Goal: Task Accomplishment & Management: Use online tool/utility

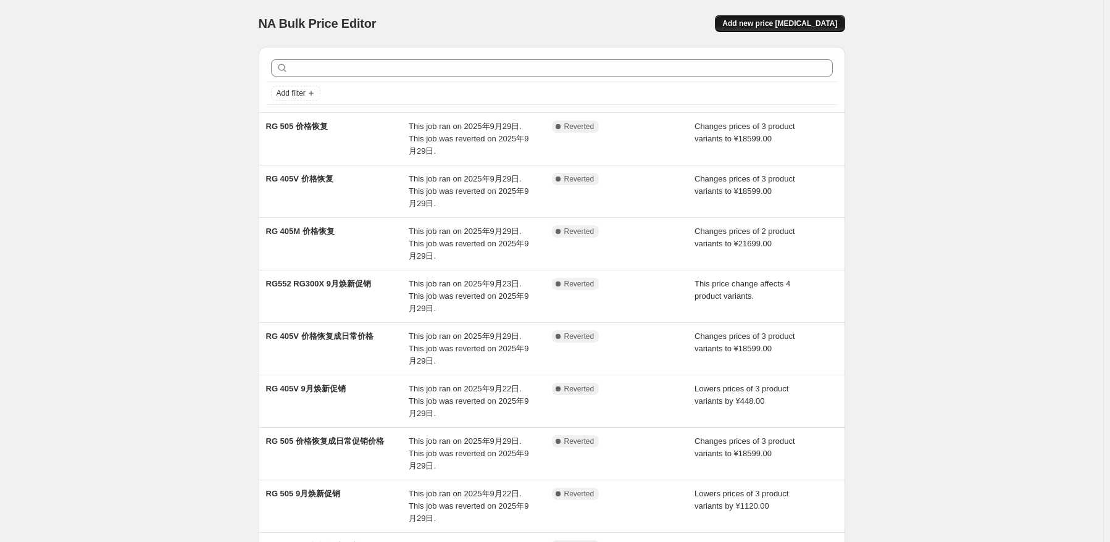
click at [807, 23] on span "Add new price [MEDICAL_DATA]" at bounding box center [779, 24] width 115 height 10
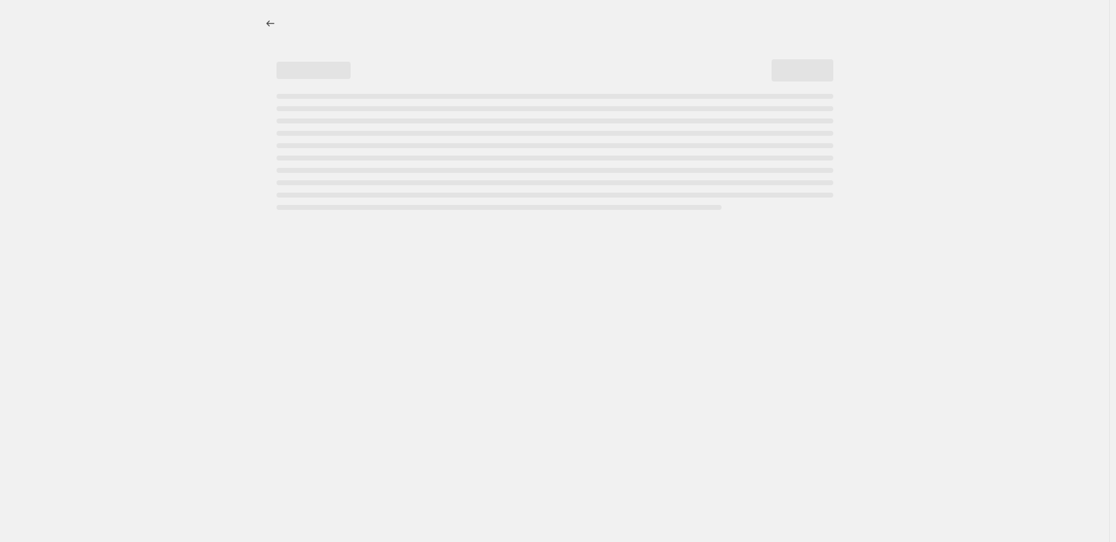
select select "percentage"
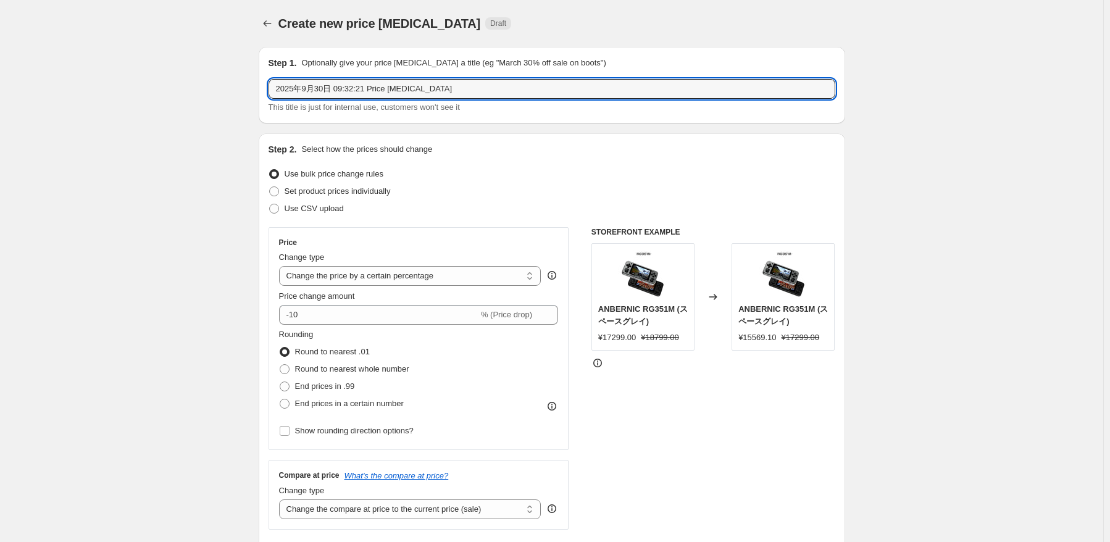
drag, startPoint x: 251, startPoint y: 80, endPoint x: 131, endPoint y: 67, distance: 120.5
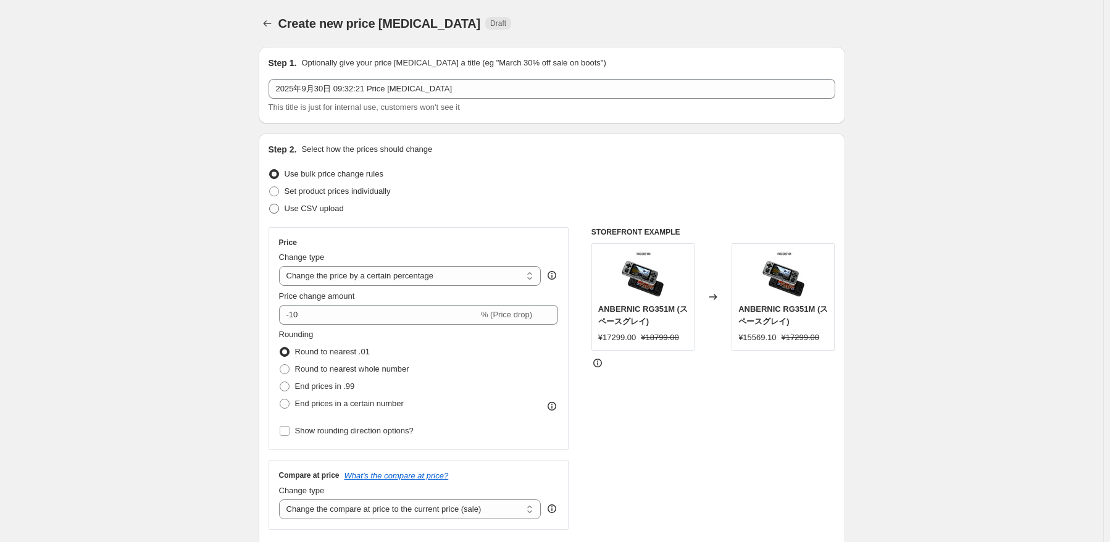
click at [298, 213] on span "Use CSV upload" at bounding box center [314, 208] width 59 height 9
click at [270, 204] on input "Use CSV upload" at bounding box center [269, 204] width 1 height 1
radio input "true"
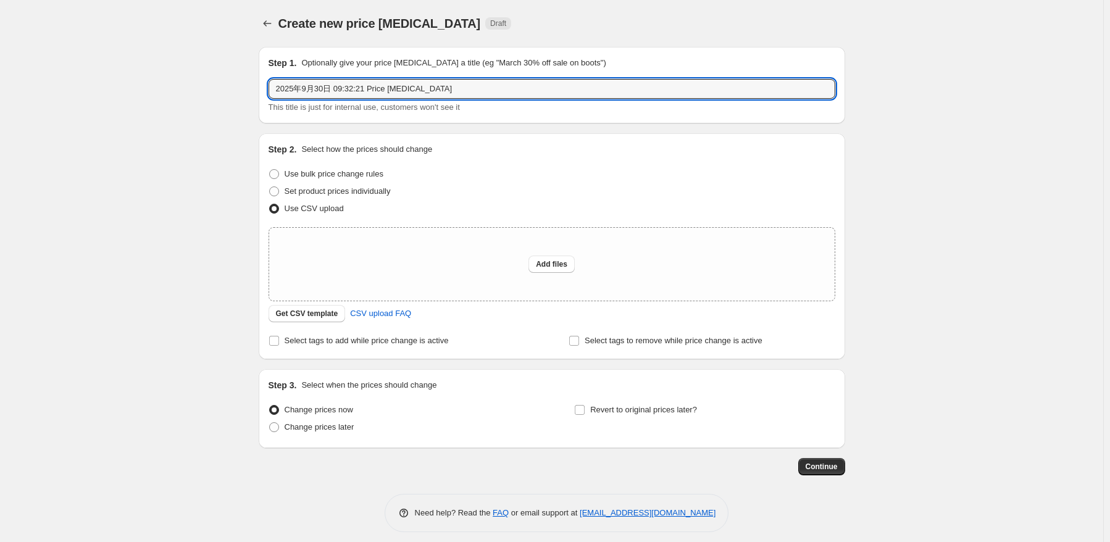
drag, startPoint x: 441, startPoint y: 90, endPoint x: 165, endPoint y: 88, distance: 276.0
click at [165, 88] on div "Create new price change job. This page is ready Create new price change job Dra…" at bounding box center [551, 275] width 1103 height 551
type input "中秋促销改价表9.30"
click at [557, 264] on span "Add files" at bounding box center [551, 264] width 31 height 10
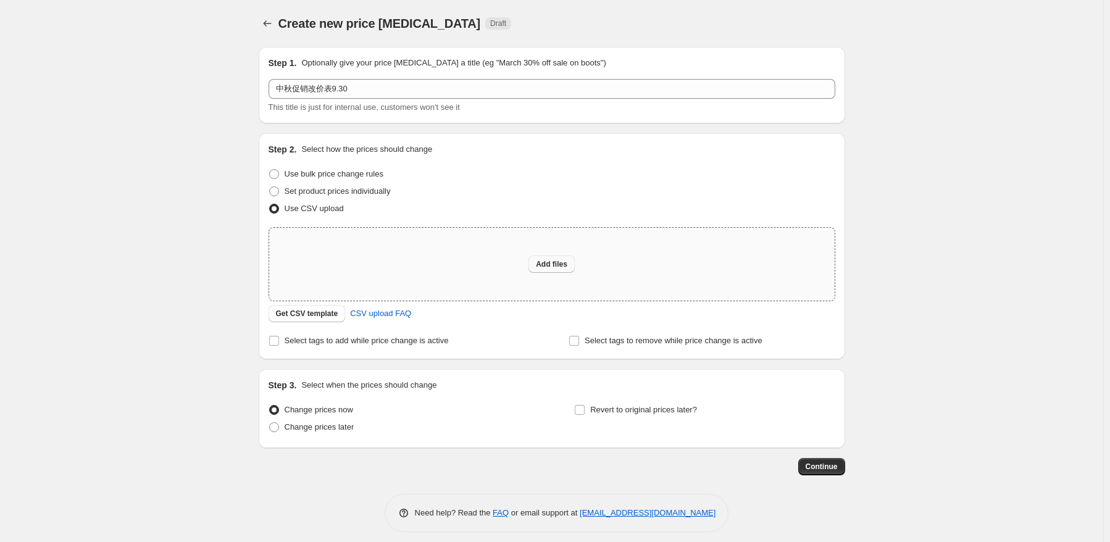
type input "C:\fakepath\Mid-Autumn Festival Promotion Price List.csv"
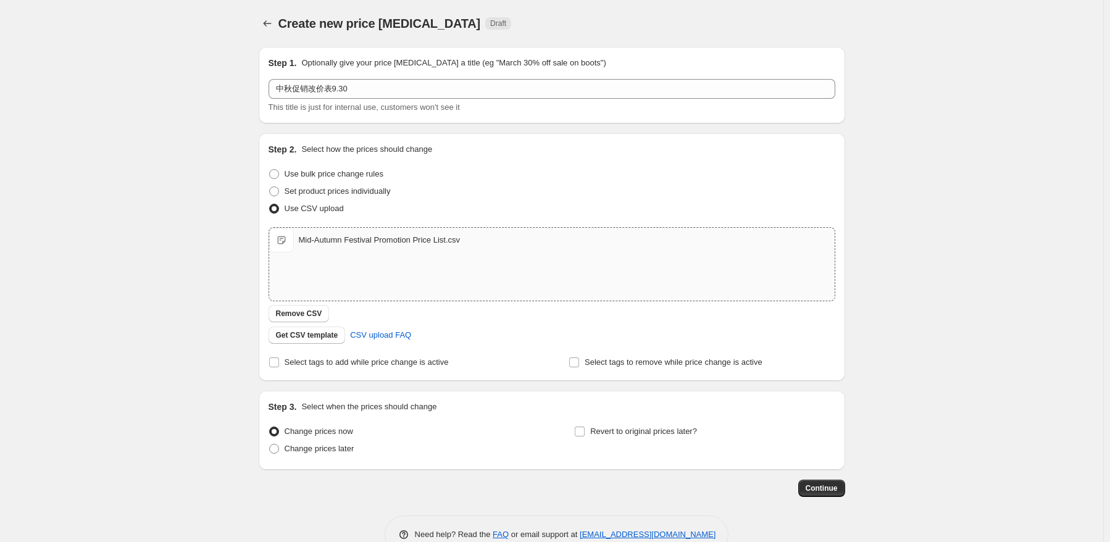
click at [370, 270] on div "Mid-Autumn Festival Promotion Price List.csv Mid-Autumn Festival Promotion Pric…" at bounding box center [551, 264] width 565 height 73
click at [339, 453] on span "Change prices later" at bounding box center [320, 448] width 70 height 9
click at [270, 444] on input "Change prices later" at bounding box center [269, 444] width 1 height 1
radio input "true"
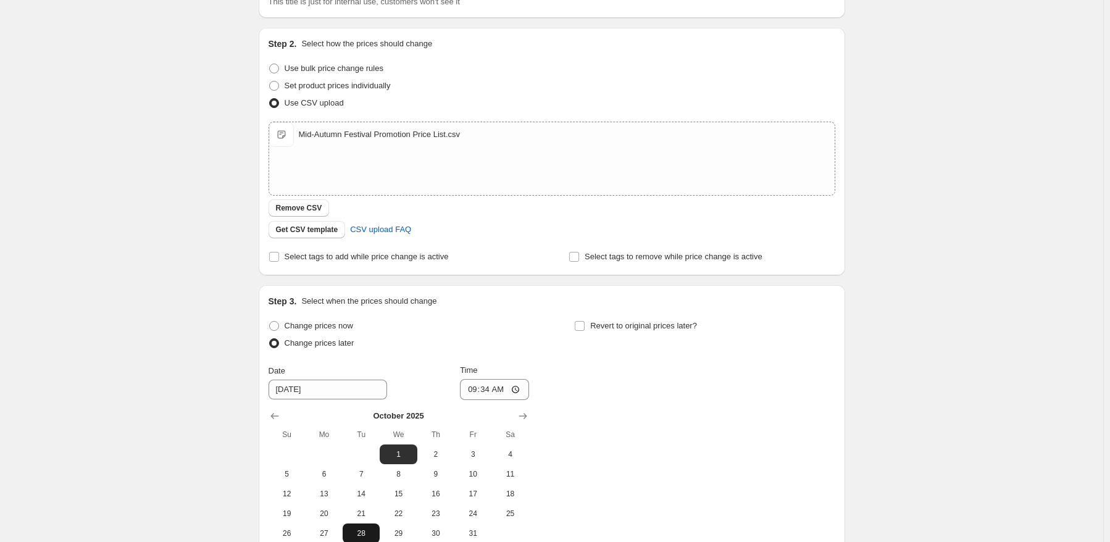
scroll to position [185, 0]
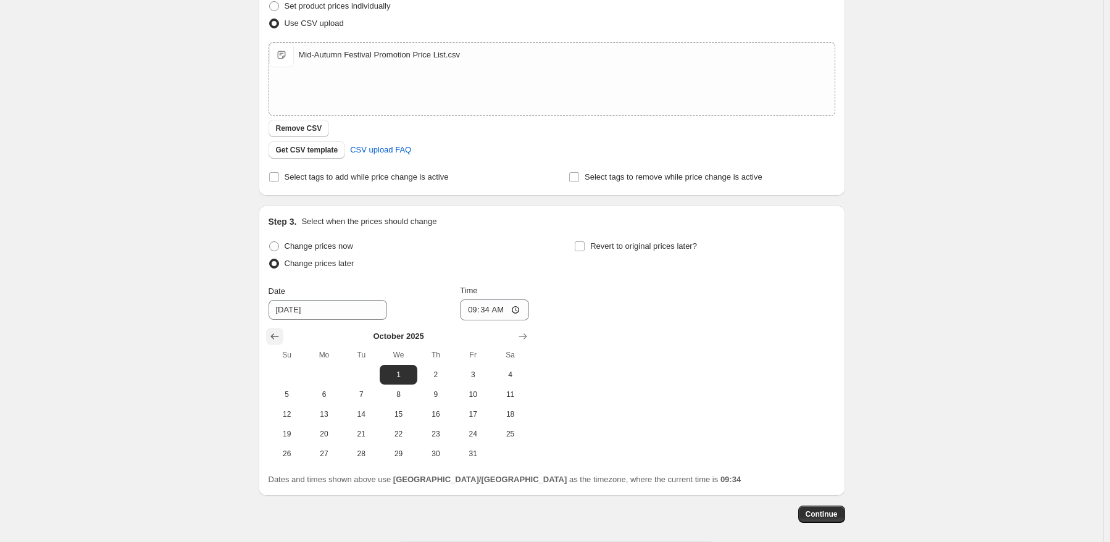
click at [281, 337] on icon "Show previous month, September 2025" at bounding box center [275, 336] width 12 height 12
click at [363, 453] on span "30" at bounding box center [361, 454] width 27 height 10
type input "9/30/2025"
click at [482, 303] on input "09:34" at bounding box center [494, 309] width 69 height 21
type input "22:50"
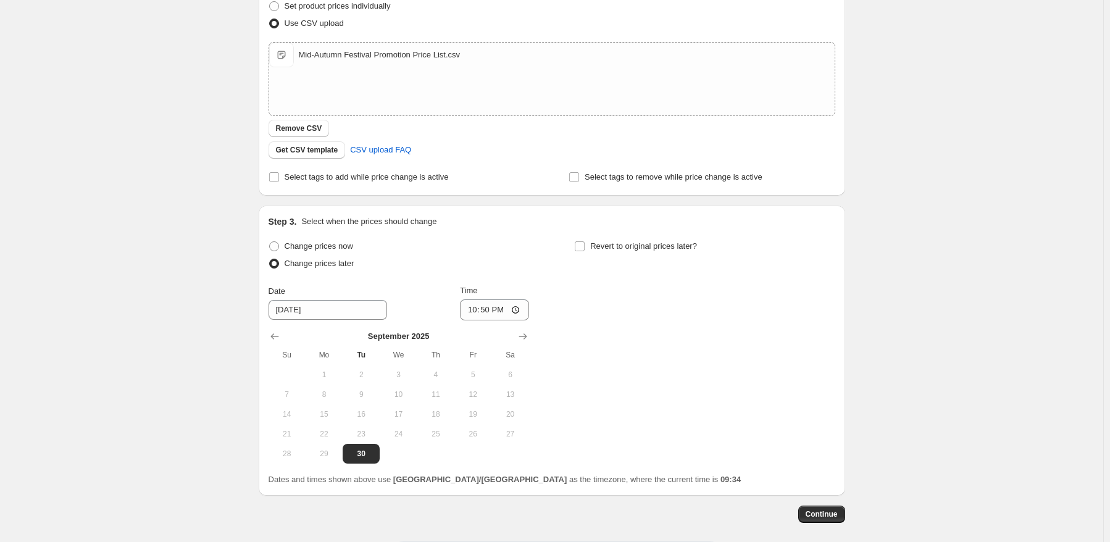
click at [773, 343] on div "Change prices now Change prices later Date 9/30/2025 Time 22:50 September 2025 …" at bounding box center [552, 351] width 567 height 226
click at [687, 254] on label "Revert to original prices later?" at bounding box center [635, 246] width 123 height 17
click at [585, 251] on input "Revert to original prices later?" at bounding box center [580, 246] width 10 height 10
checkbox input "true"
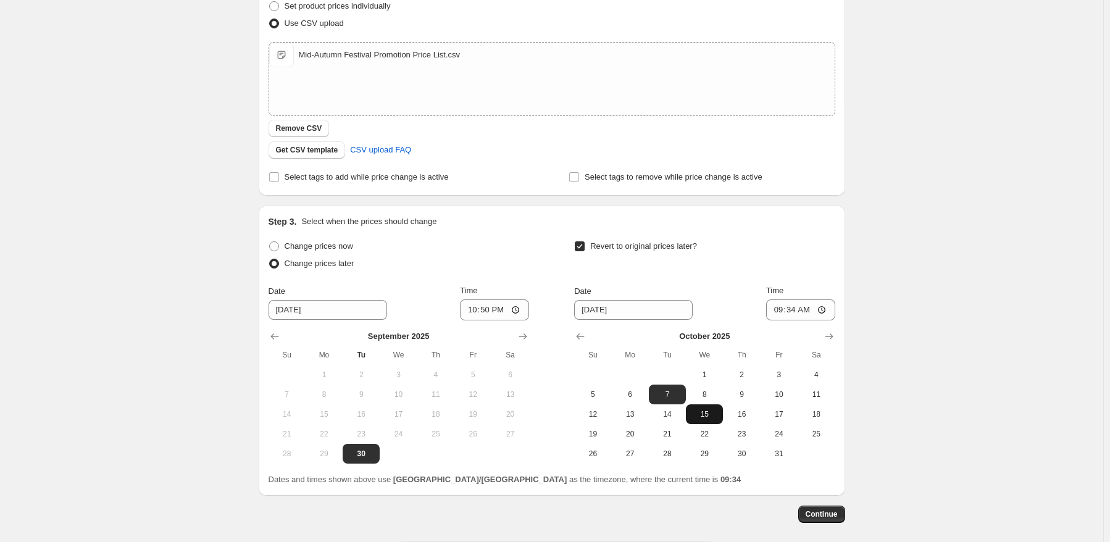
click at [711, 404] on button "8" at bounding box center [704, 395] width 37 height 20
type input "10/8/2025"
click at [791, 308] on input "09:34" at bounding box center [800, 309] width 69 height 21
type input "15:00"
click at [1017, 353] on div "Create new price change job. This page is ready Create new price change job Dra…" at bounding box center [551, 206] width 1103 height 783
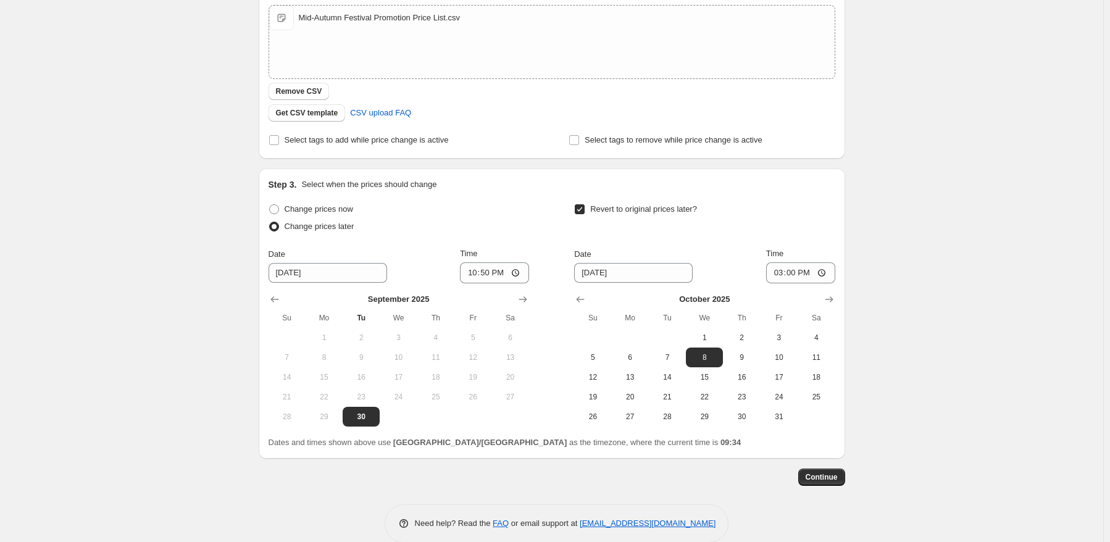
scroll to position [241, 0]
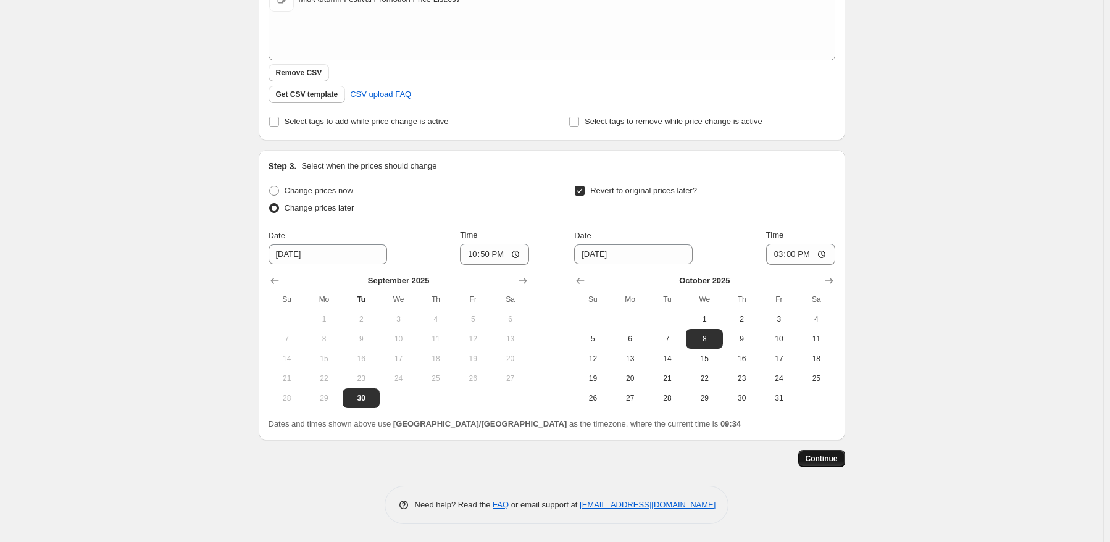
click at [817, 456] on span "Continue" at bounding box center [822, 459] width 32 height 10
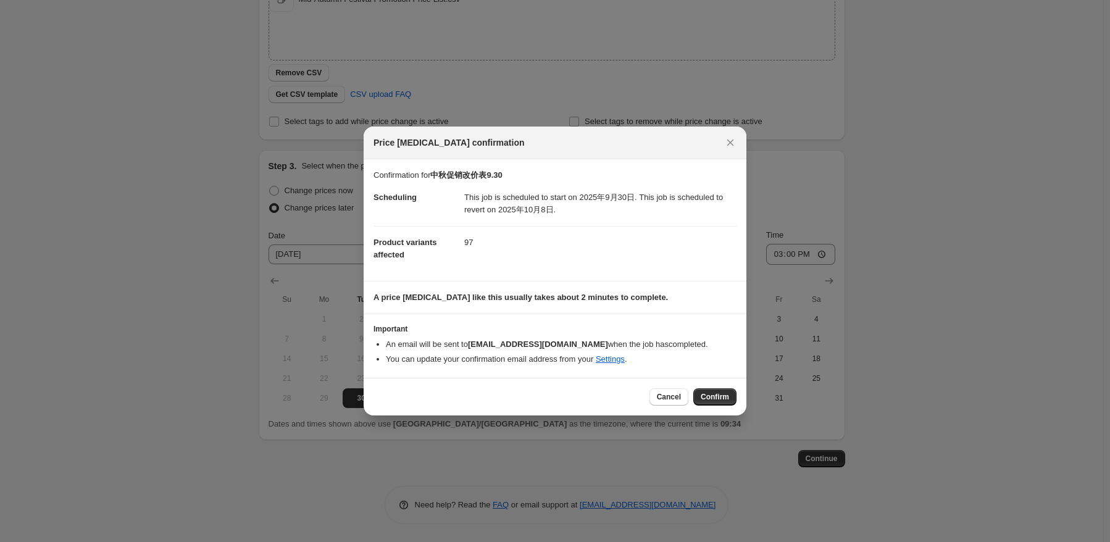
click at [720, 396] on span "Confirm" at bounding box center [715, 397] width 28 height 10
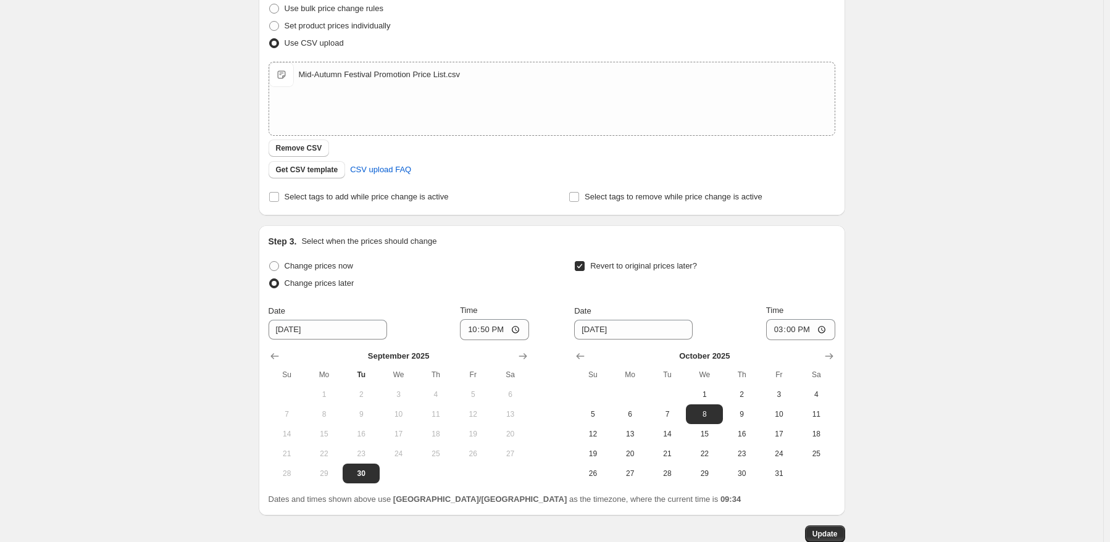
click at [899, 374] on div "中秋促销改价表9.30. This page is ready 中秋促销改价表9.30 Info Scheduled Copy to new job Dele…" at bounding box center [551, 188] width 1103 height 859
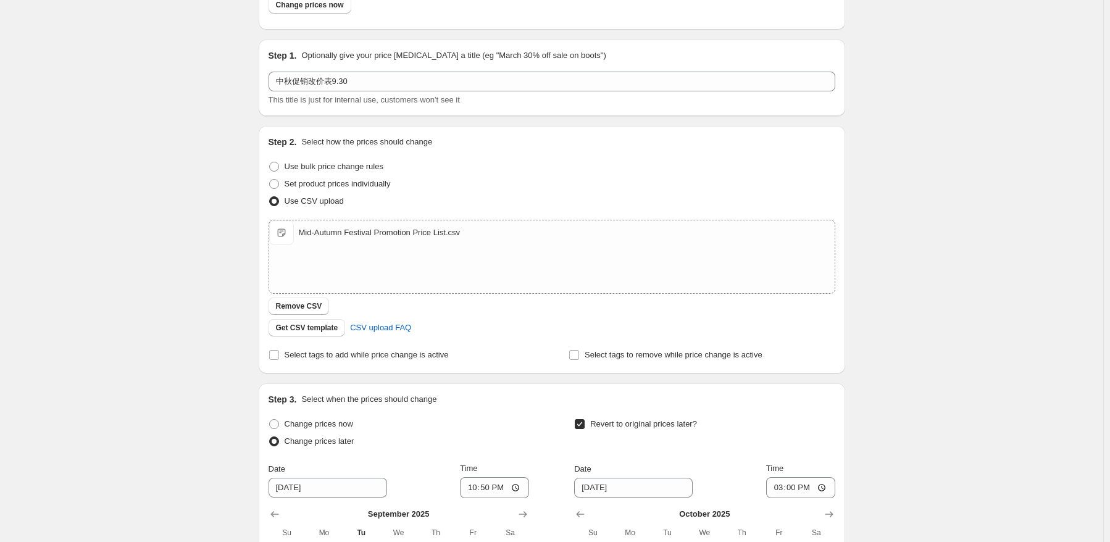
scroll to position [0, 0]
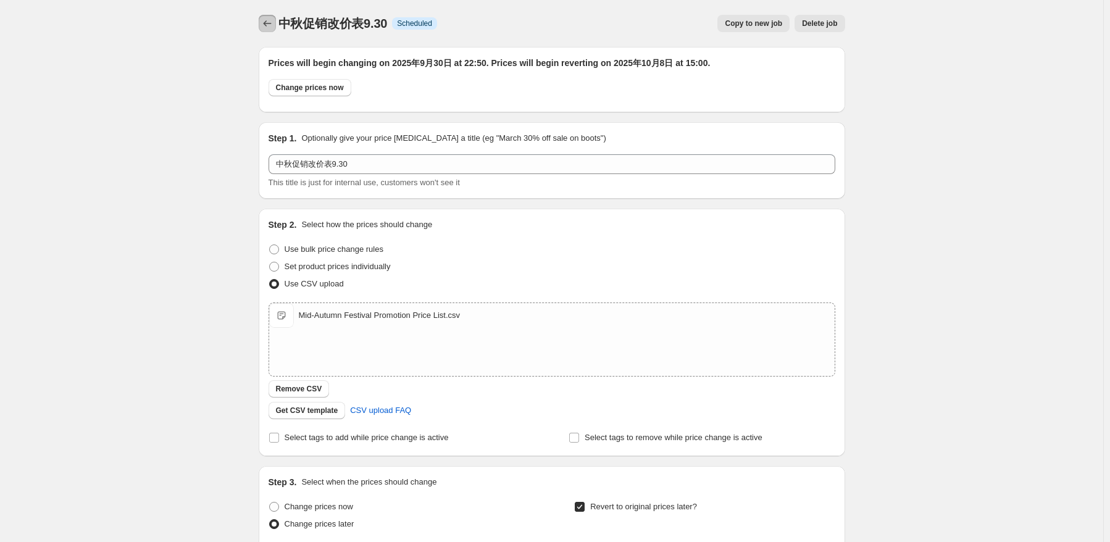
click at [264, 19] on icon "Price change jobs" at bounding box center [267, 23] width 12 height 12
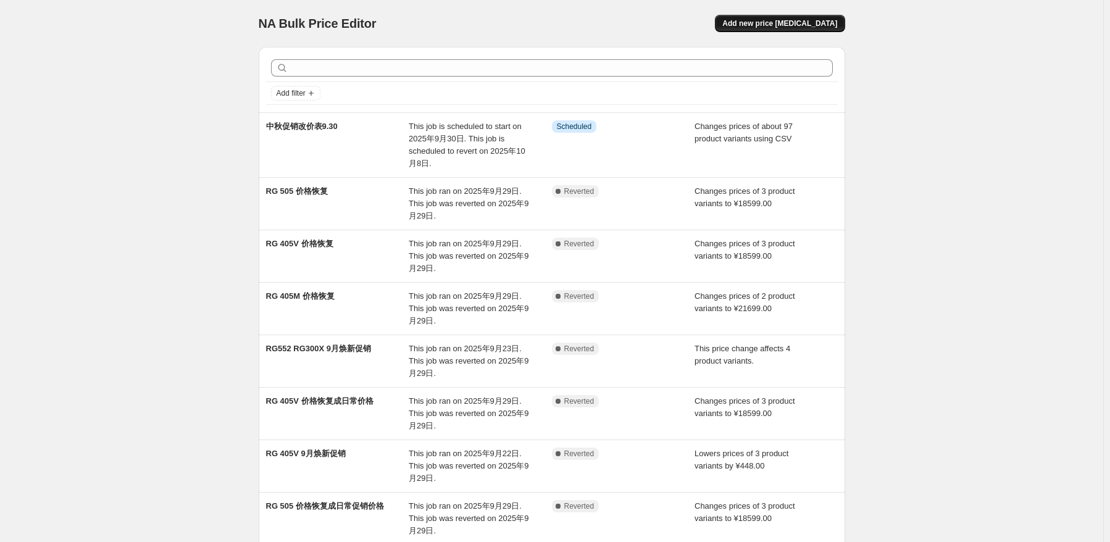
click at [778, 24] on span "Add new price change job" at bounding box center [779, 24] width 115 height 10
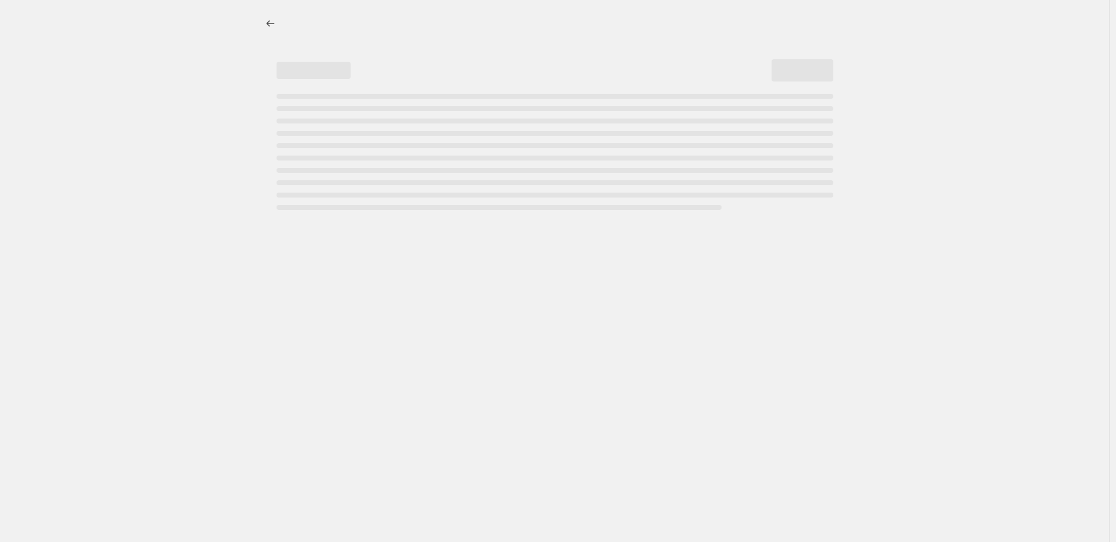
select select "percentage"
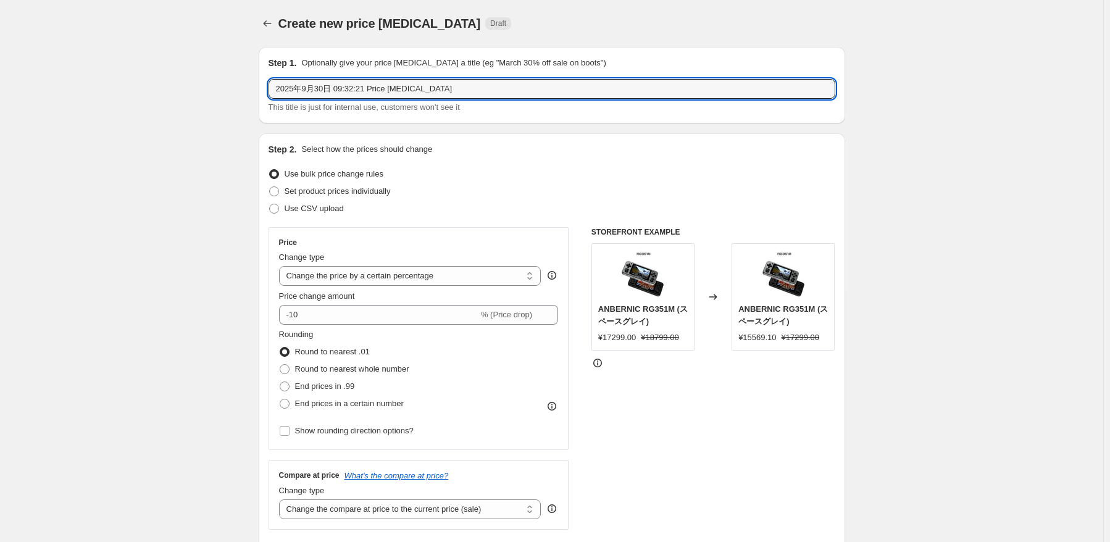
drag, startPoint x: 170, startPoint y: 88, endPoint x: 112, endPoint y: 89, distance: 58.7
type input "300X测试"
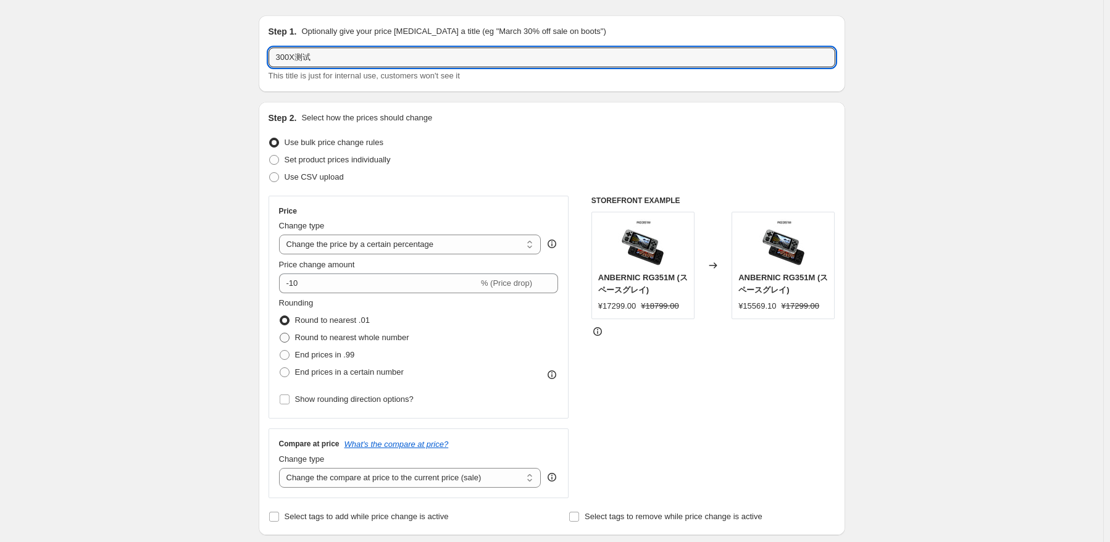
scroll to position [62, 0]
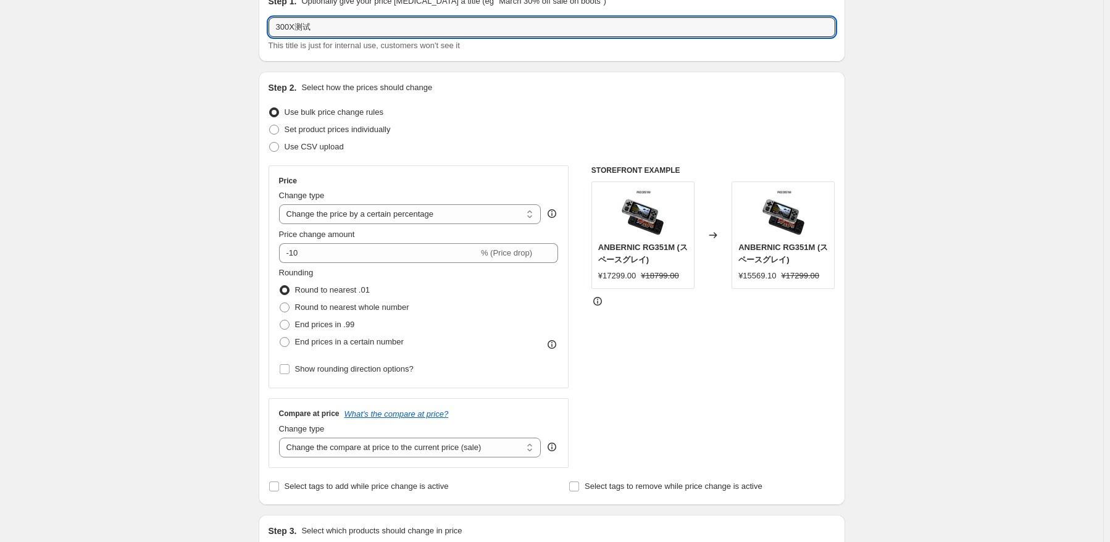
click at [318, 145] on span "Use CSV upload" at bounding box center [314, 146] width 59 height 9
click at [270, 143] on input "Use CSV upload" at bounding box center [269, 142] width 1 height 1
radio input "true"
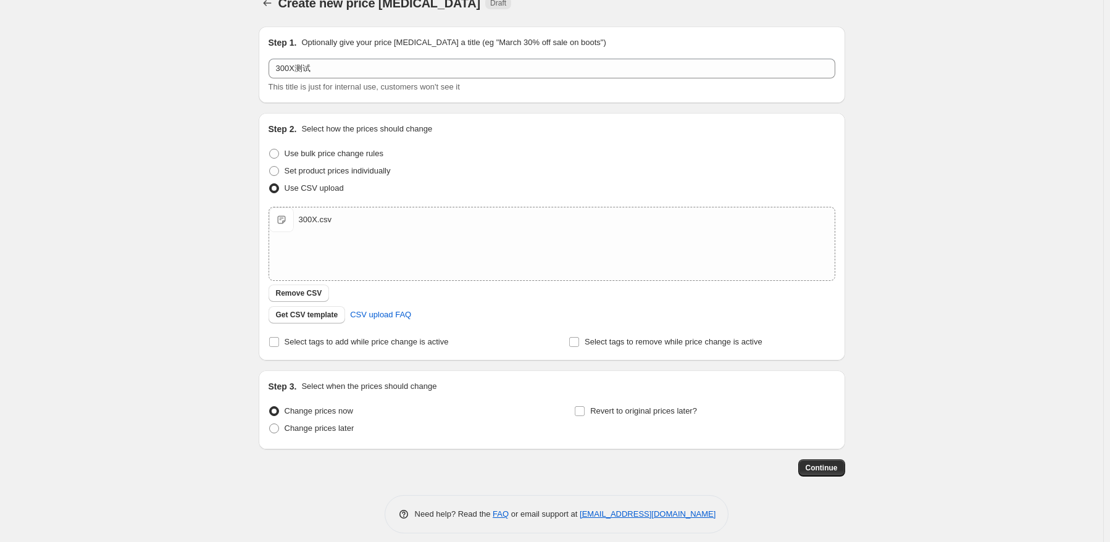
scroll to position [30, 0]
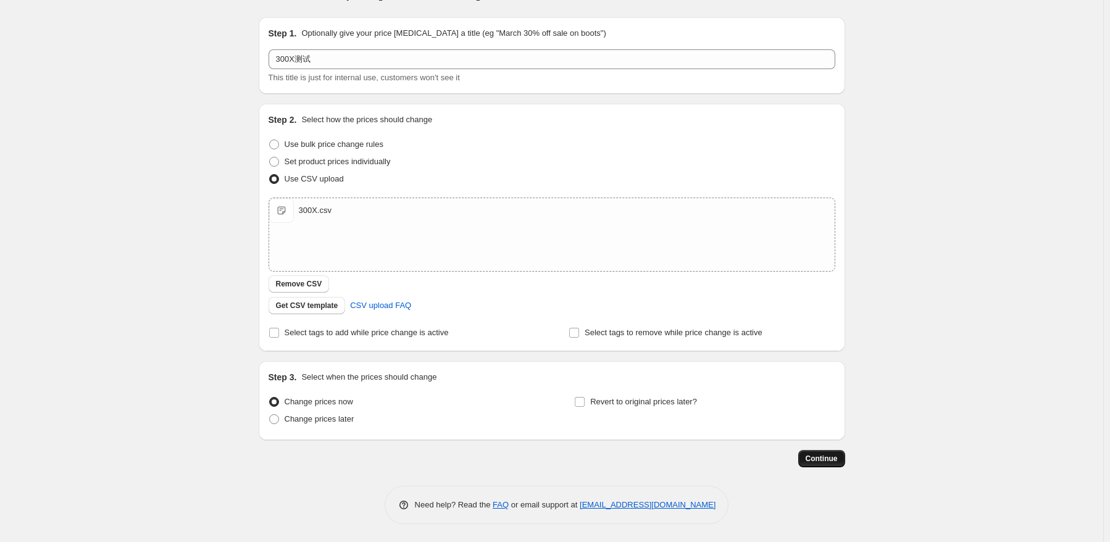
click at [835, 458] on span "Continue" at bounding box center [822, 459] width 32 height 10
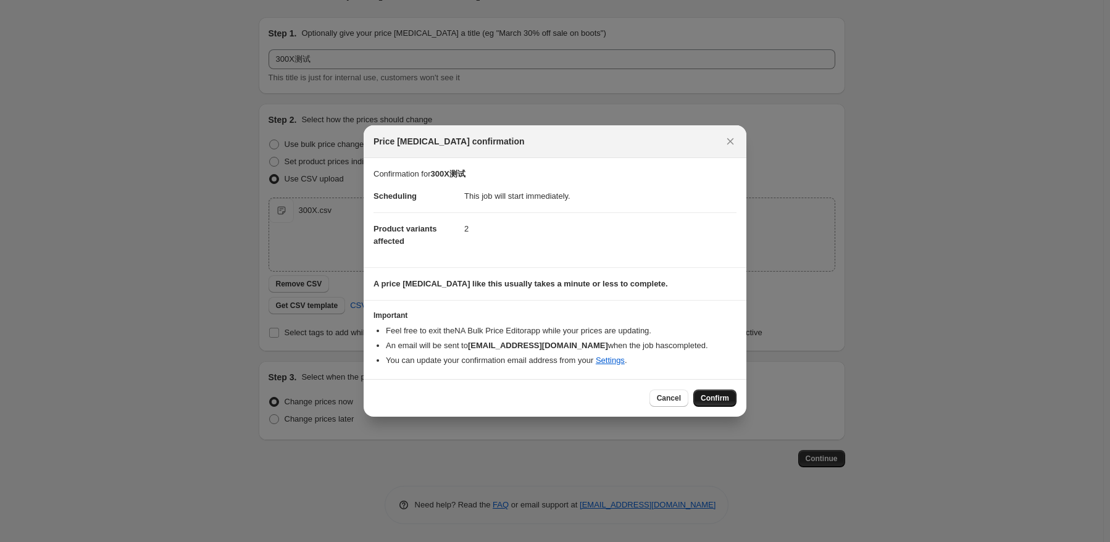
click at [706, 396] on span "Confirm" at bounding box center [715, 398] width 28 height 10
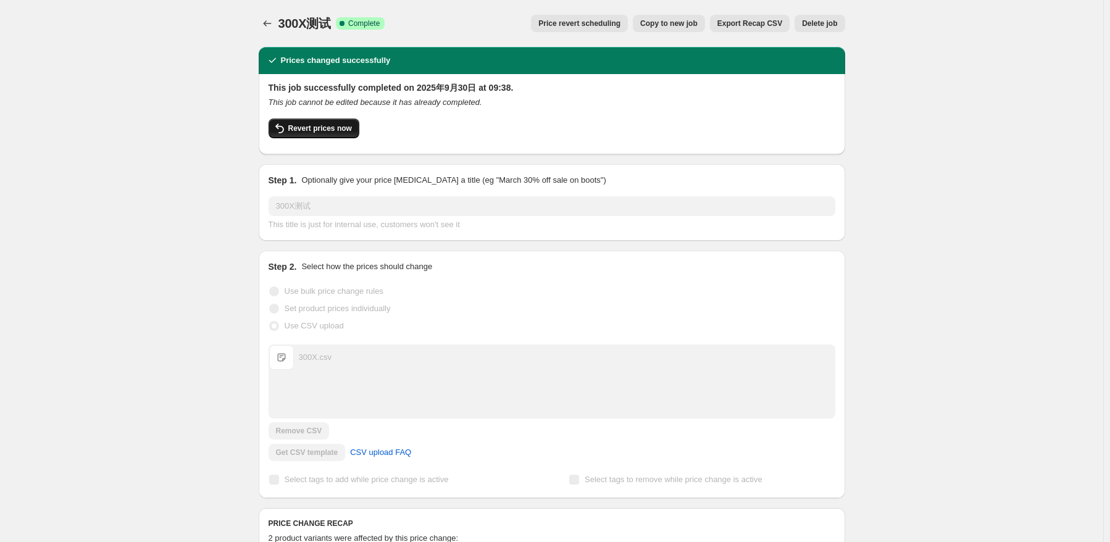
click at [331, 133] on span "Revert prices now" at bounding box center [320, 128] width 64 height 10
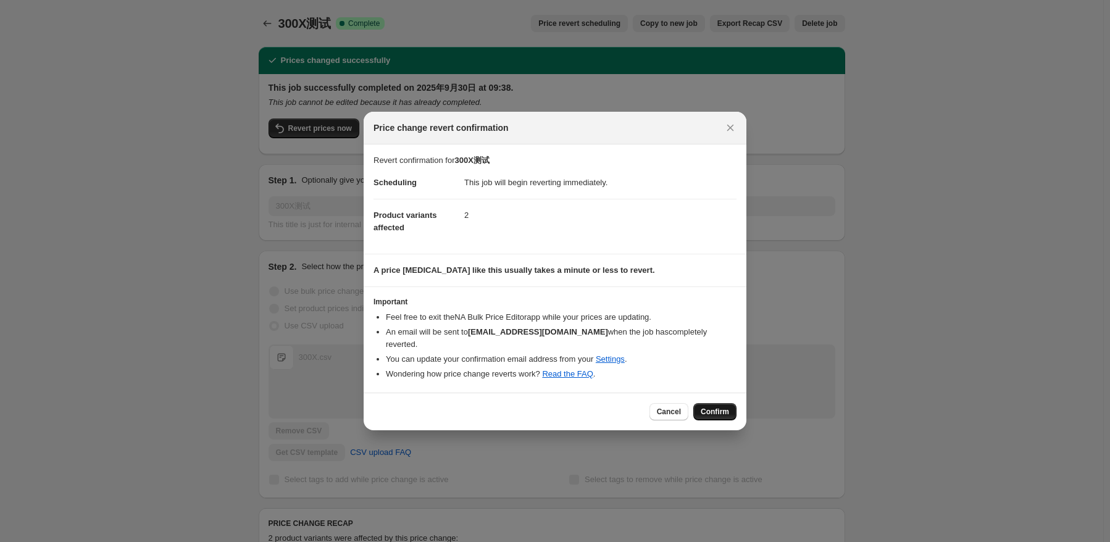
click at [716, 413] on button "Confirm" at bounding box center [714, 411] width 43 height 17
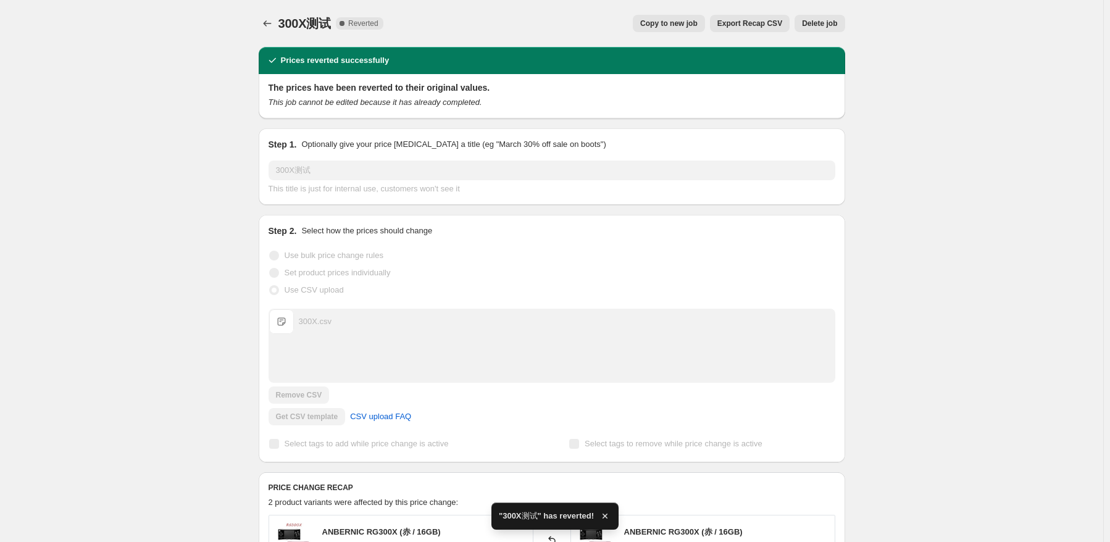
click at [832, 24] on span "Delete job" at bounding box center [819, 24] width 35 height 10
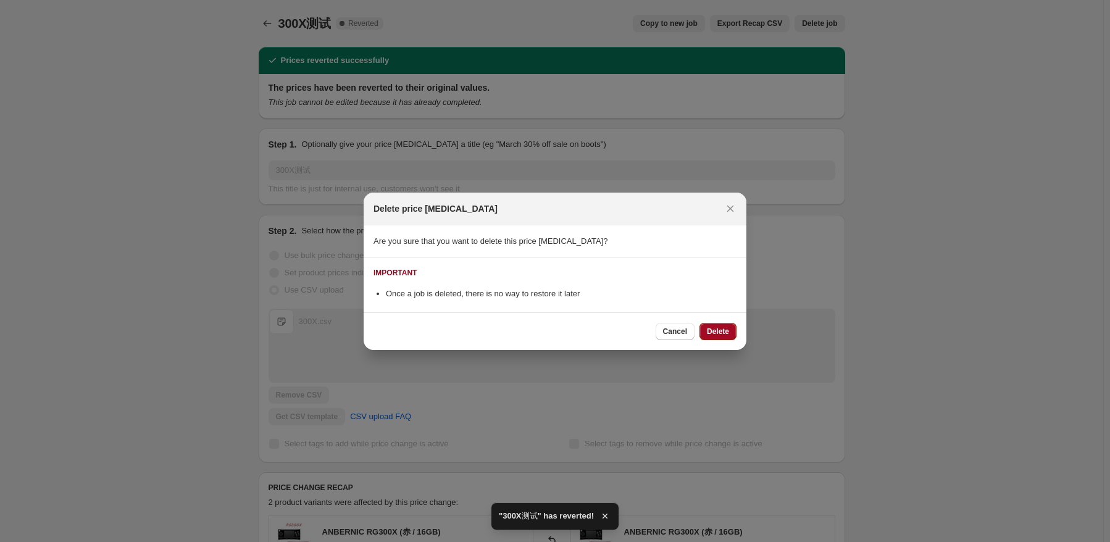
click at [720, 335] on span "Delete" at bounding box center [718, 332] width 22 height 10
